Goal: Check status: Check status

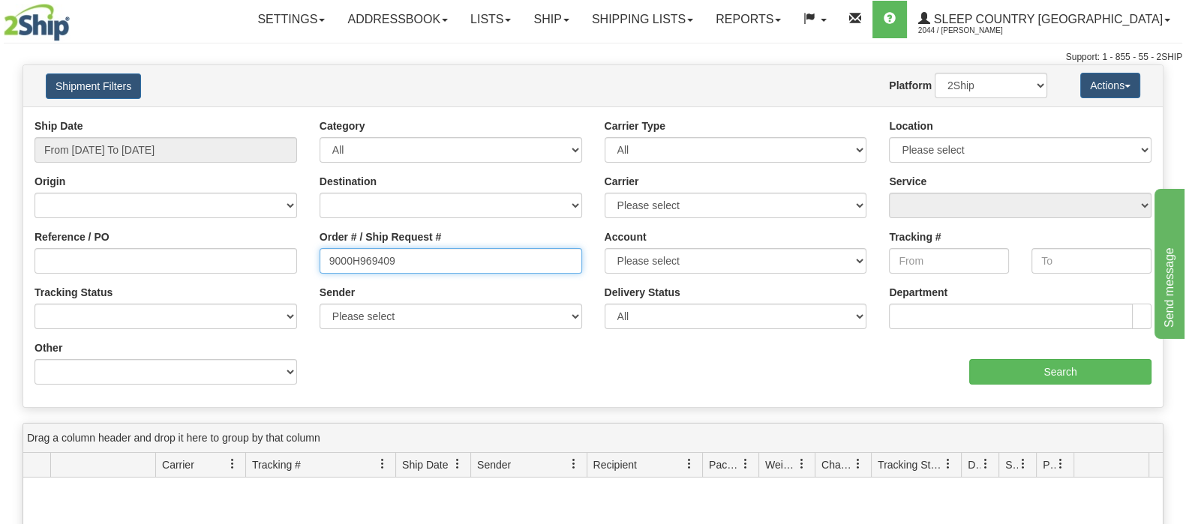
click at [409, 249] on input "9000H969409" at bounding box center [451, 261] width 263 height 26
paste input "[EMAIL_ADDRESS][DOMAIN_NAME]"
drag, startPoint x: 366, startPoint y: 260, endPoint x: 313, endPoint y: 262, distance: 53.3
click at [313, 262] on div "Order # / Ship Request # [EMAIL_ADDRESS][DOMAIN_NAME]" at bounding box center [450, 258] width 285 height 56
drag, startPoint x: 431, startPoint y: 275, endPoint x: 157, endPoint y: 265, distance: 274.8
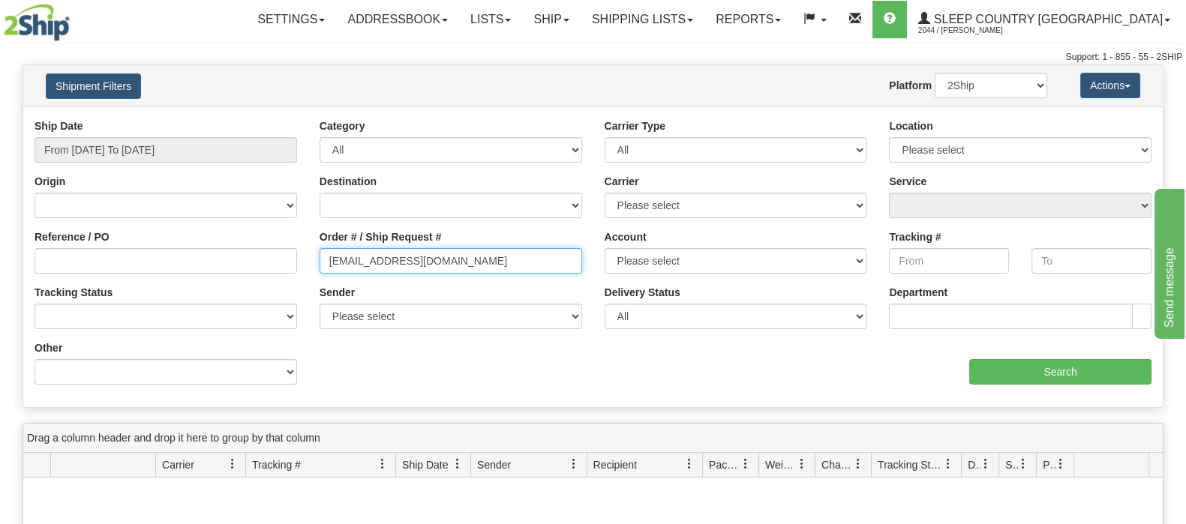
click at [151, 119] on div "Reference / PO Order # / Ship Request # [EMAIL_ADDRESS][DOMAIN_NAME] Account Pl…" at bounding box center [593, 119] width 1140 height 0
paste input "9002I041546"
type input "9002I041546"
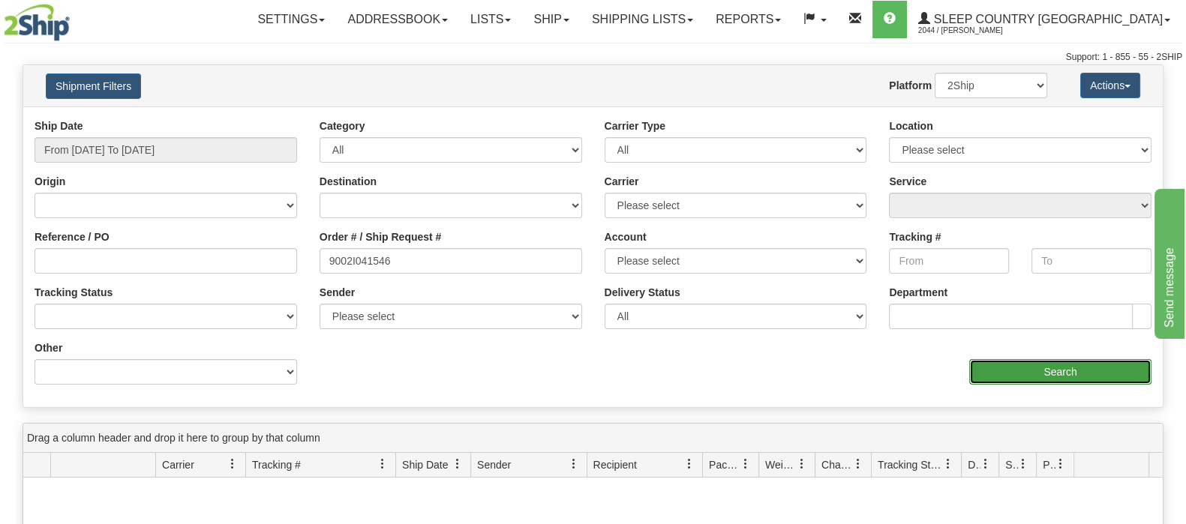
click at [1032, 359] on input "Search" at bounding box center [1060, 372] width 182 height 26
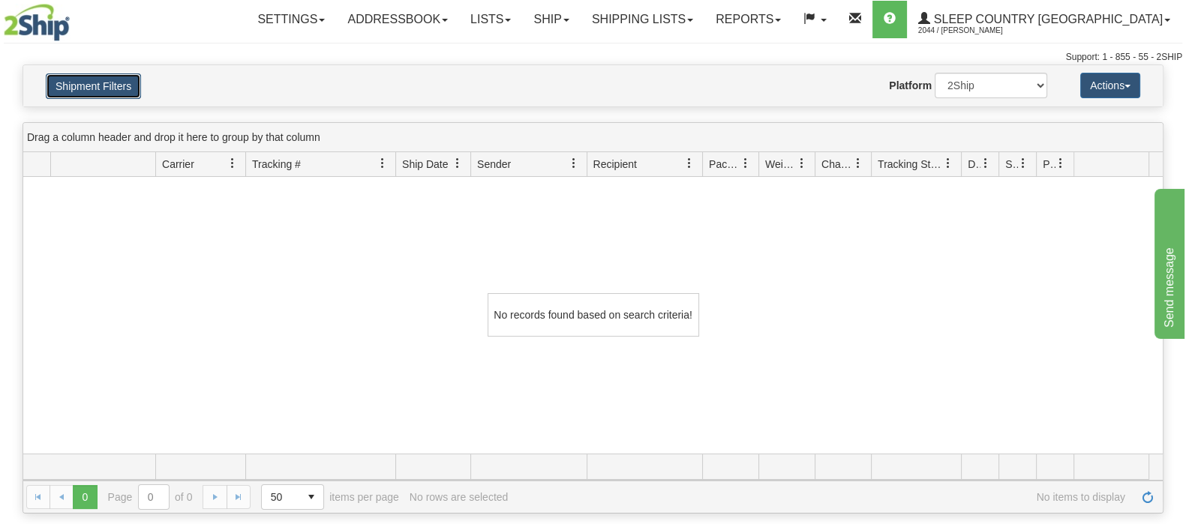
click at [112, 86] on button "Shipment Filters" at bounding box center [93, 87] width 95 height 26
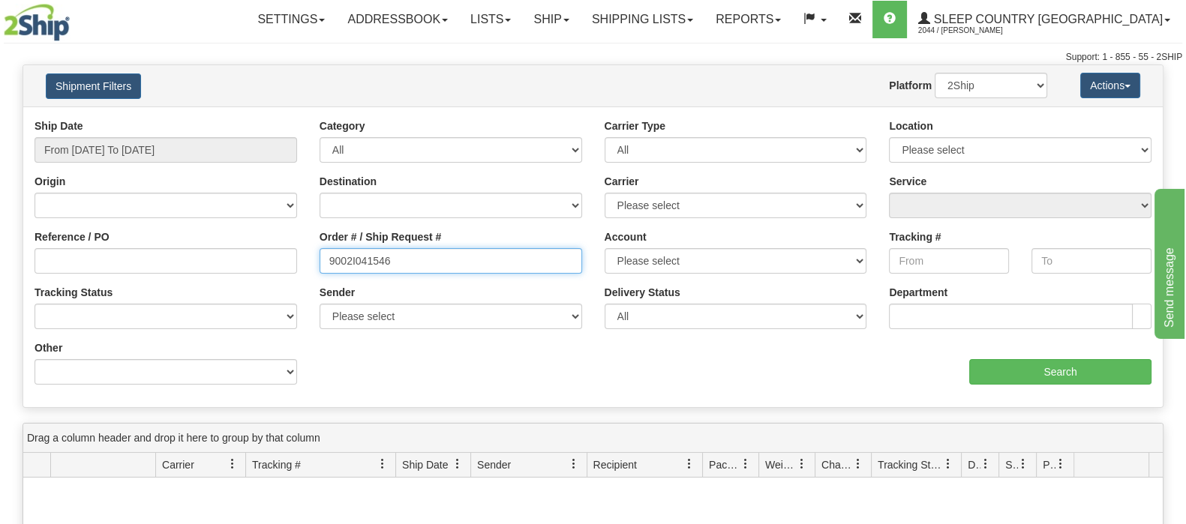
drag, startPoint x: 416, startPoint y: 258, endPoint x: 300, endPoint y: 260, distance: 116.3
click at [300, 119] on div "Reference / PO Order # / Ship Request # 9002I041546 Account Please select [GEOG…" at bounding box center [593, 119] width 1140 height 0
click at [257, 256] on input "Reference / PO" at bounding box center [166, 261] width 263 height 26
paste input "9002I041546"
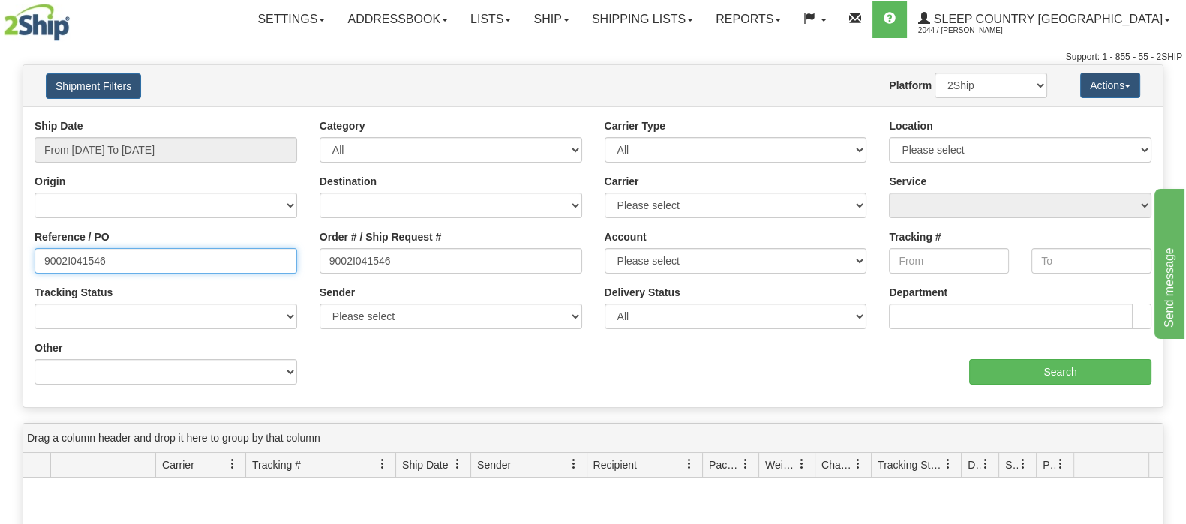
type input "9002I041546"
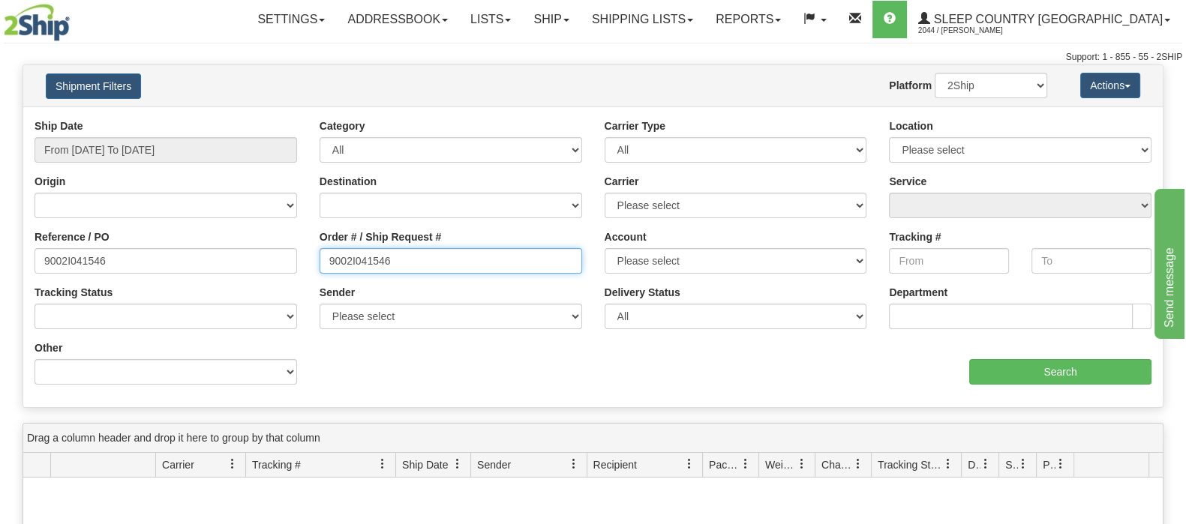
drag, startPoint x: 405, startPoint y: 257, endPoint x: 199, endPoint y: 272, distance: 206.8
click at [194, 119] on div "Reference / PO 9002I041546 Order # / Ship Request # 9002I041546 Account Please …" at bounding box center [593, 119] width 1140 height 0
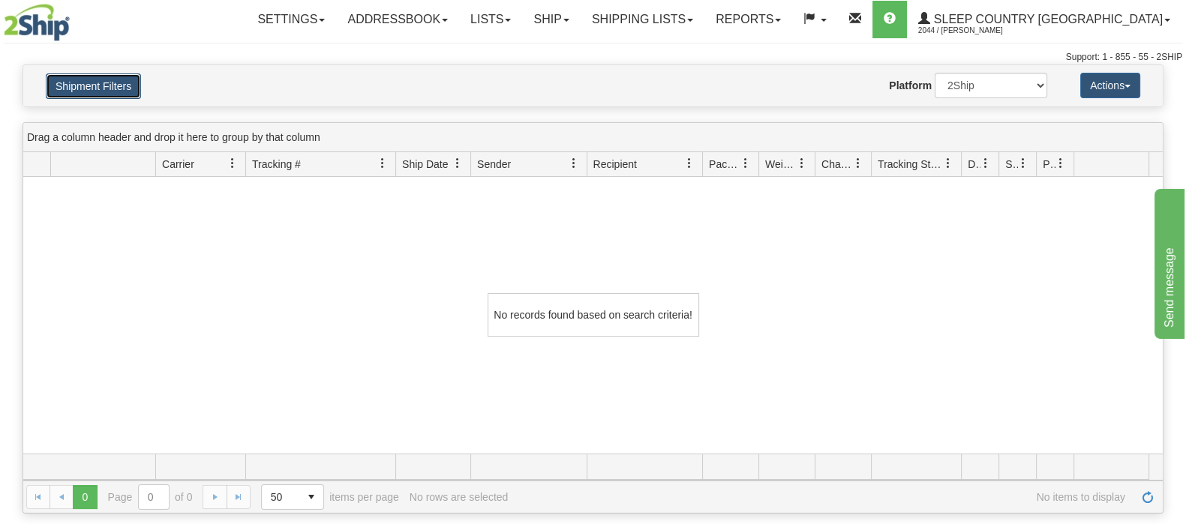
click at [114, 82] on button "Shipment Filters" at bounding box center [93, 87] width 95 height 26
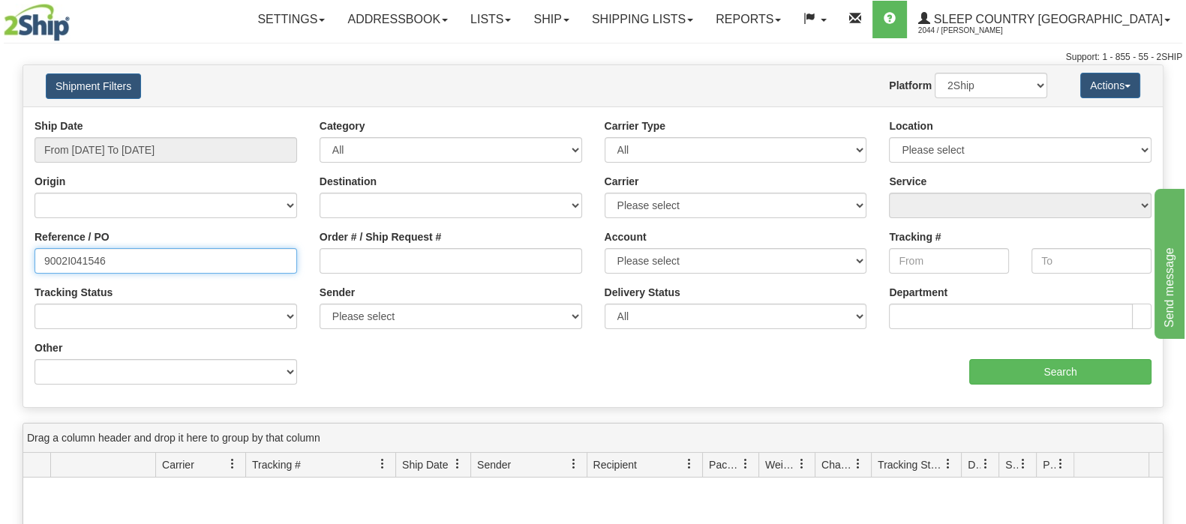
drag, startPoint x: -20, startPoint y: 243, endPoint x: -54, endPoint y: 245, distance: 34.6
click at [0, 245] on html "Upgrade Account Cancel Toggle navigation Settings New Senders" at bounding box center [593, 262] width 1186 height 524
click at [411, 276] on div "Order # / Ship Request #" at bounding box center [450, 258] width 285 height 56
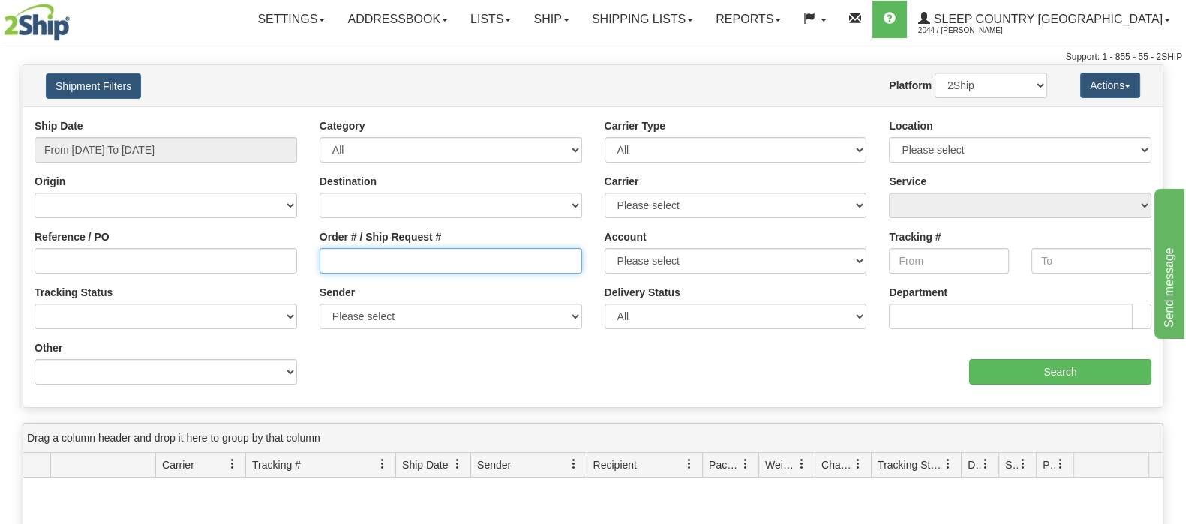
click at [409, 269] on input "Order # / Ship Request #" at bounding box center [451, 261] width 263 height 26
paste input "9002I041546"
type input "9002I041546"
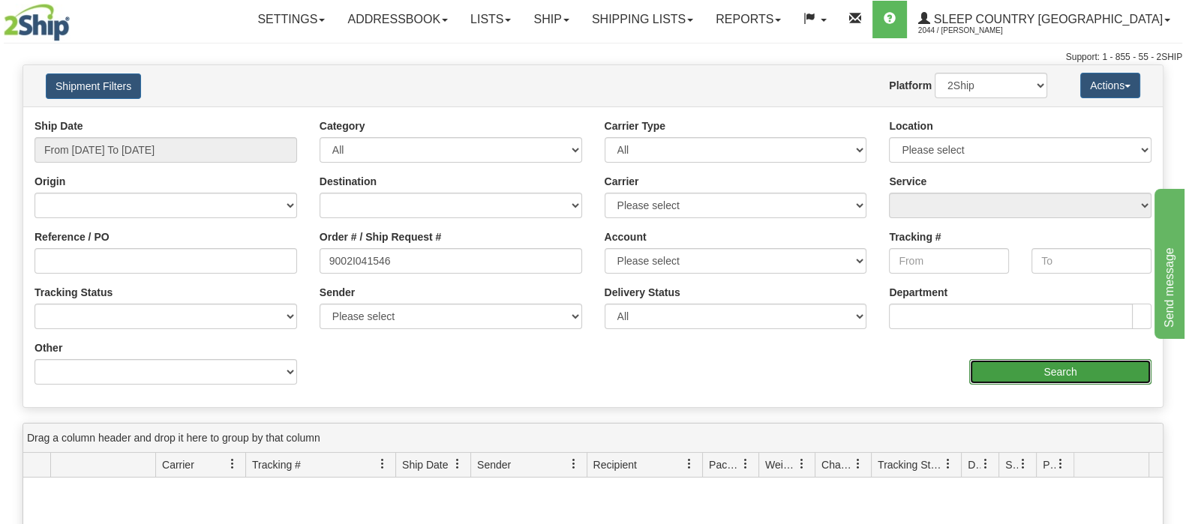
click at [1021, 375] on input "Search" at bounding box center [1060, 372] width 182 height 26
